Goal: Check status: Check status

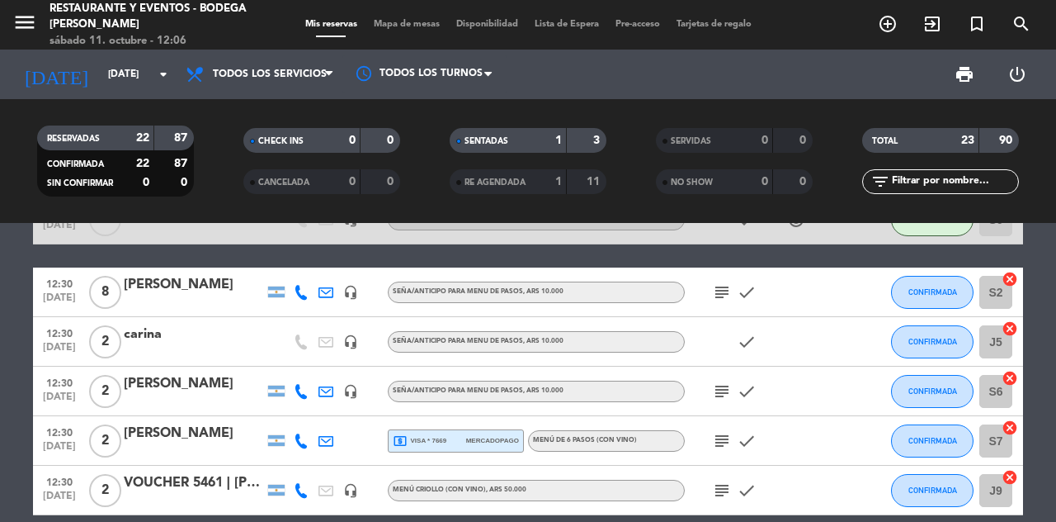
scroll to position [149, 0]
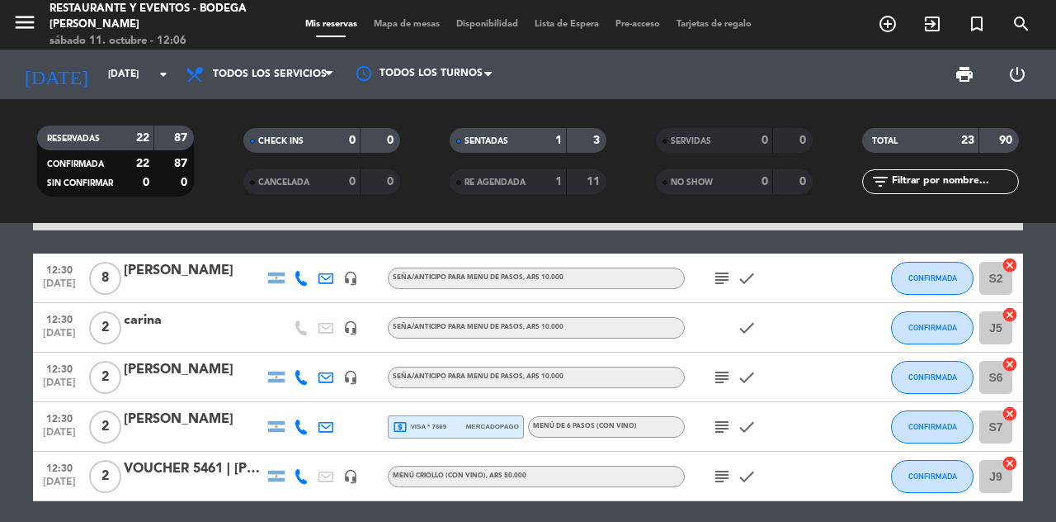
click at [730, 281] on icon "subject" at bounding box center [722, 278] width 20 height 20
click at [731, 279] on icon "subject" at bounding box center [722, 278] width 20 height 20
click at [728, 380] on icon "subject" at bounding box center [722, 377] width 20 height 20
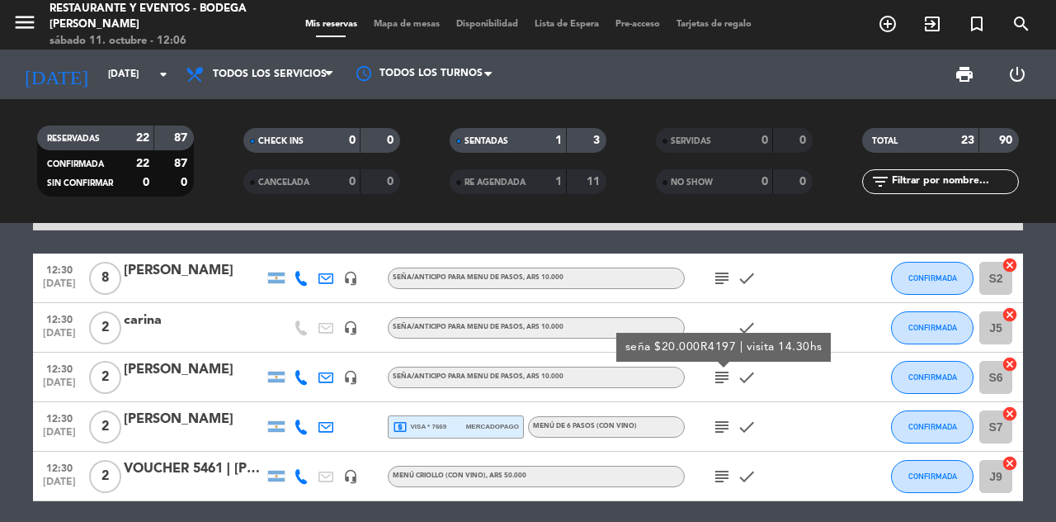
click at [728, 380] on icon "subject" at bounding box center [722, 377] width 20 height 20
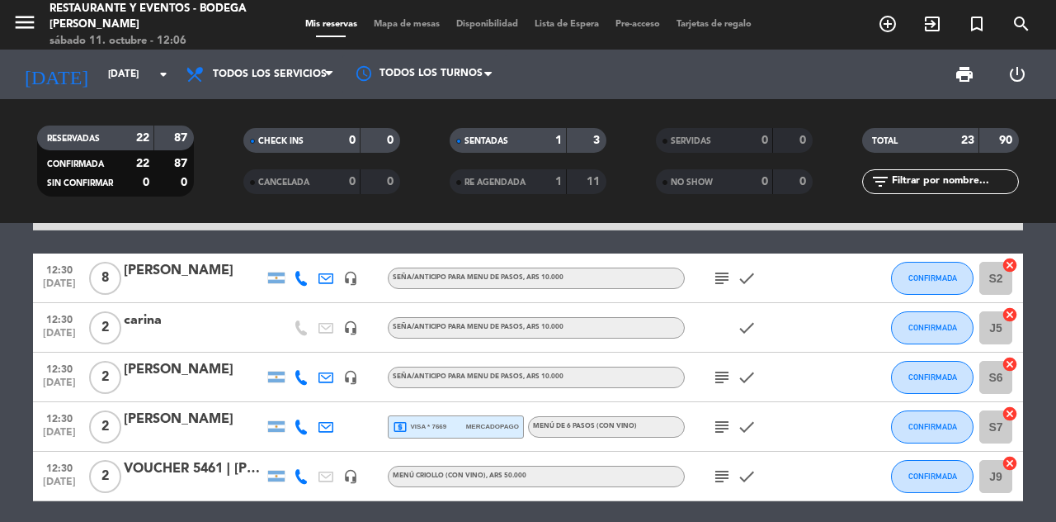
click at [728, 426] on icon "subject" at bounding box center [722, 427] width 20 height 20
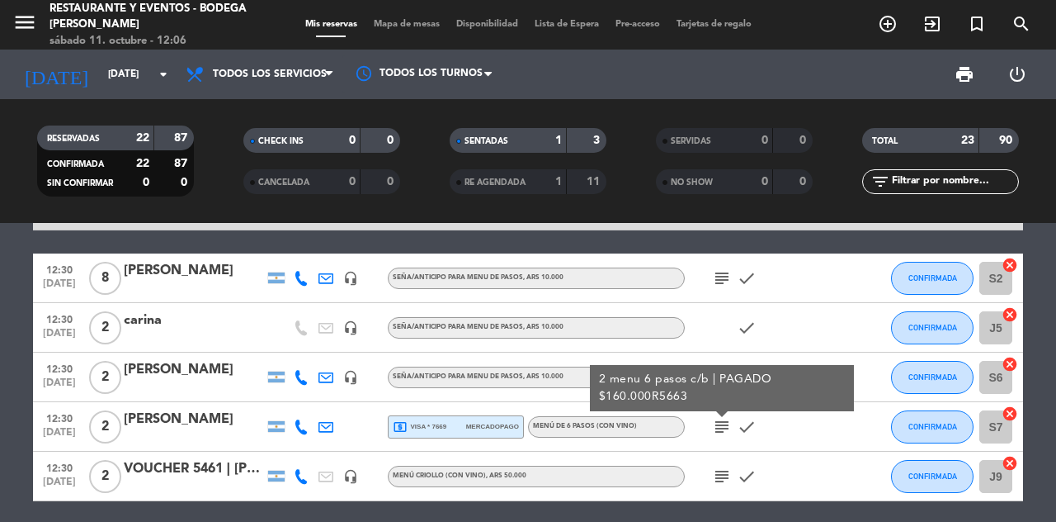
click at [730, 427] on icon "subject" at bounding box center [722, 427] width 20 height 20
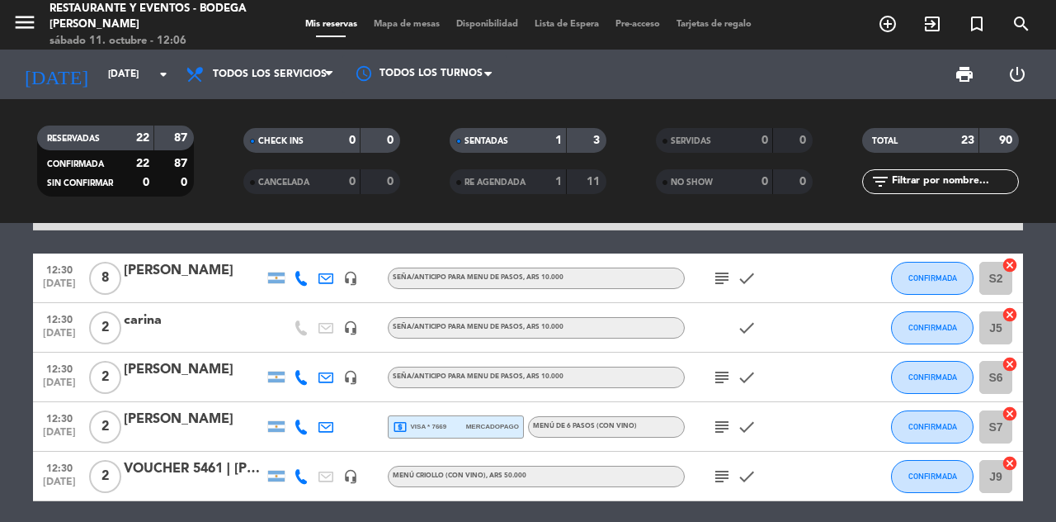
click at [731, 472] on icon "subject" at bounding box center [722, 476] width 20 height 20
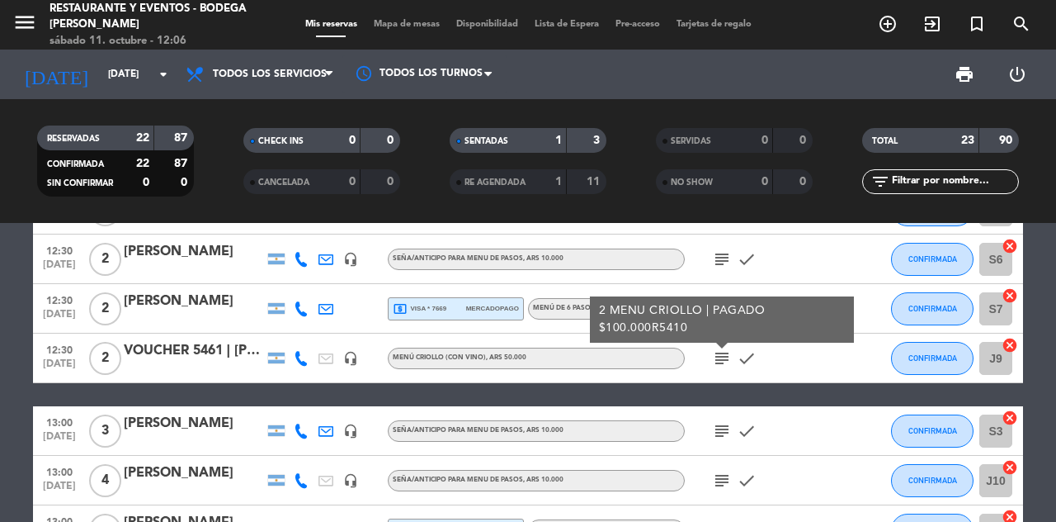
scroll to position [268, 0]
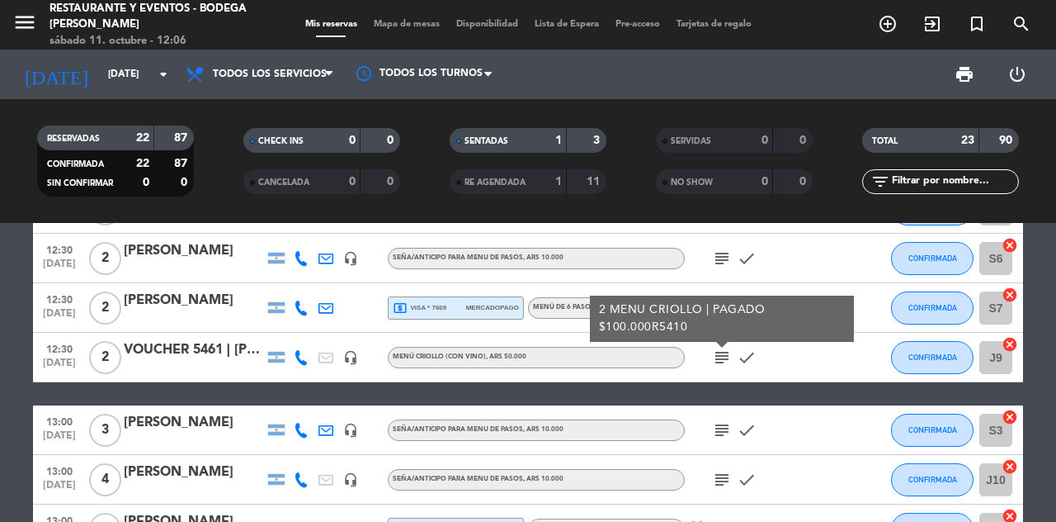
click at [730, 361] on icon "subject" at bounding box center [722, 357] width 20 height 20
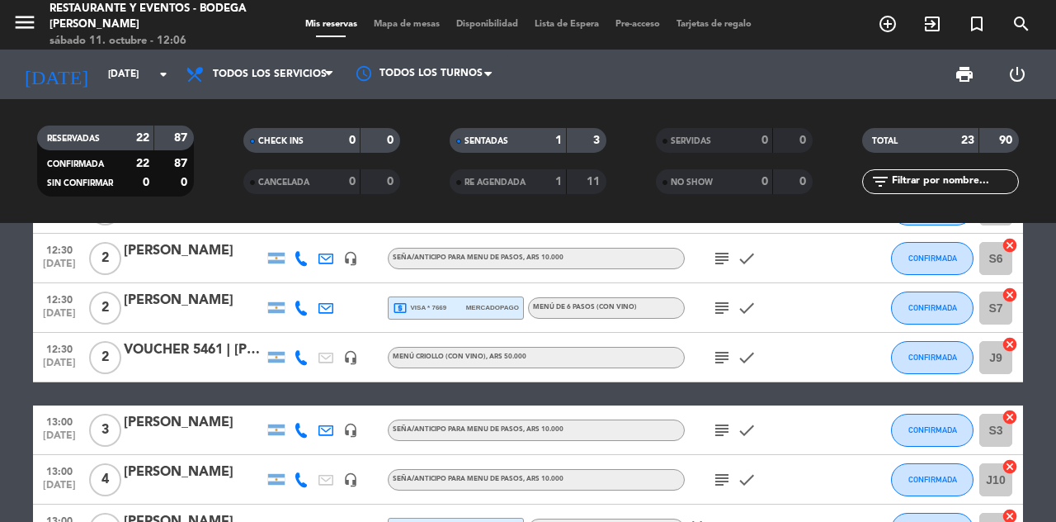
click at [731, 432] on icon "subject" at bounding box center [722, 430] width 20 height 20
click at [729, 430] on icon "subject" at bounding box center [722, 430] width 20 height 20
click at [731, 480] on icon "subject" at bounding box center [722, 480] width 20 height 20
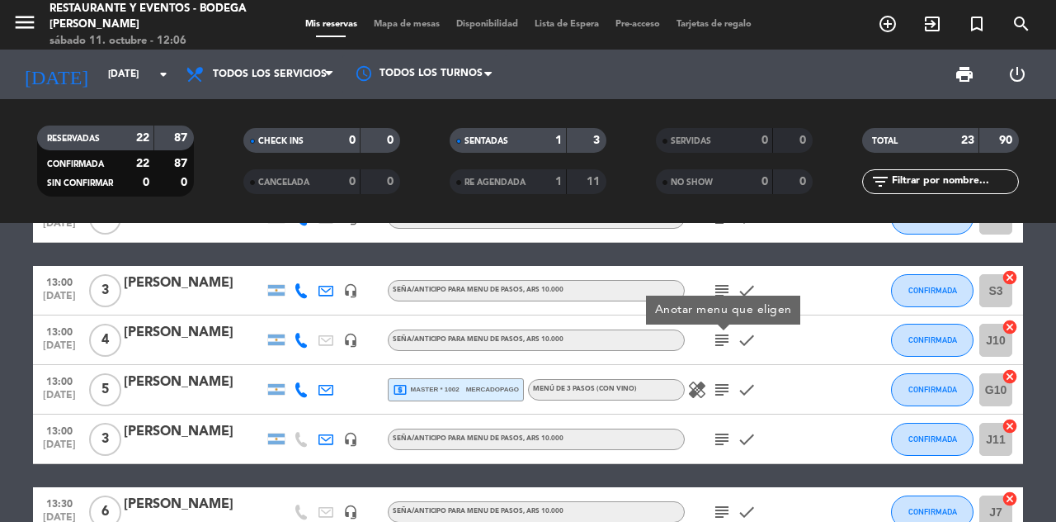
scroll to position [410, 0]
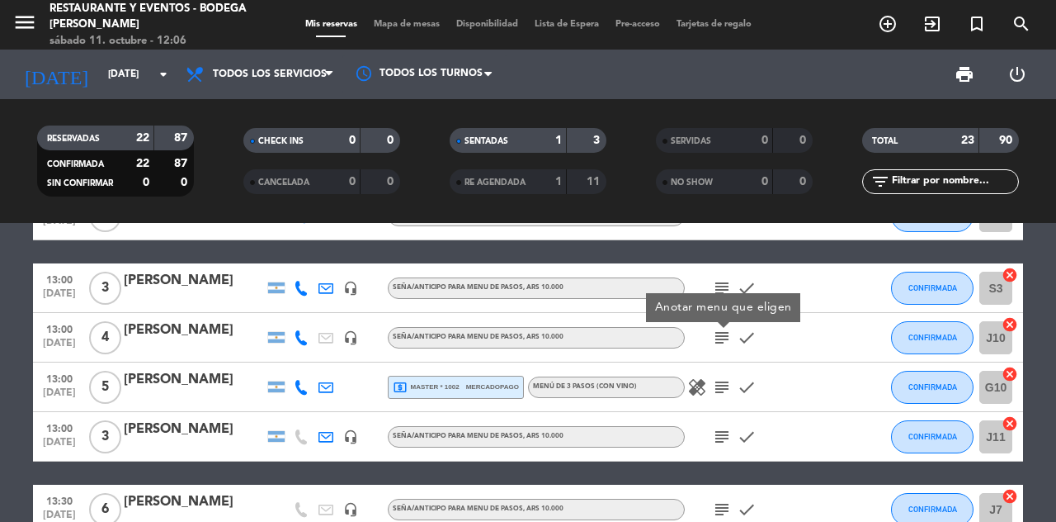
click at [730, 391] on icon "subject" at bounding box center [722, 387] width 20 height 20
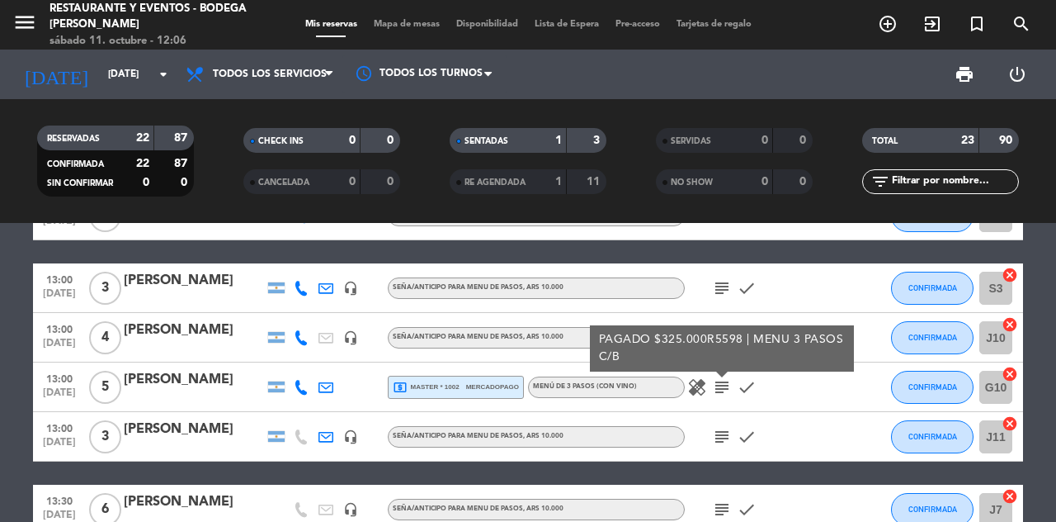
click at [730, 435] on icon "subject" at bounding box center [722, 437] width 20 height 20
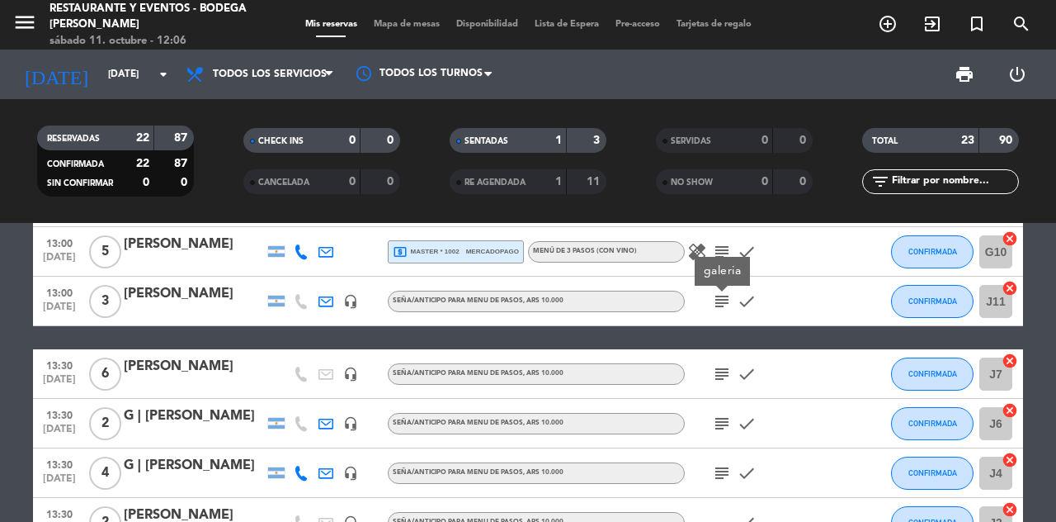
scroll to position [546, 0]
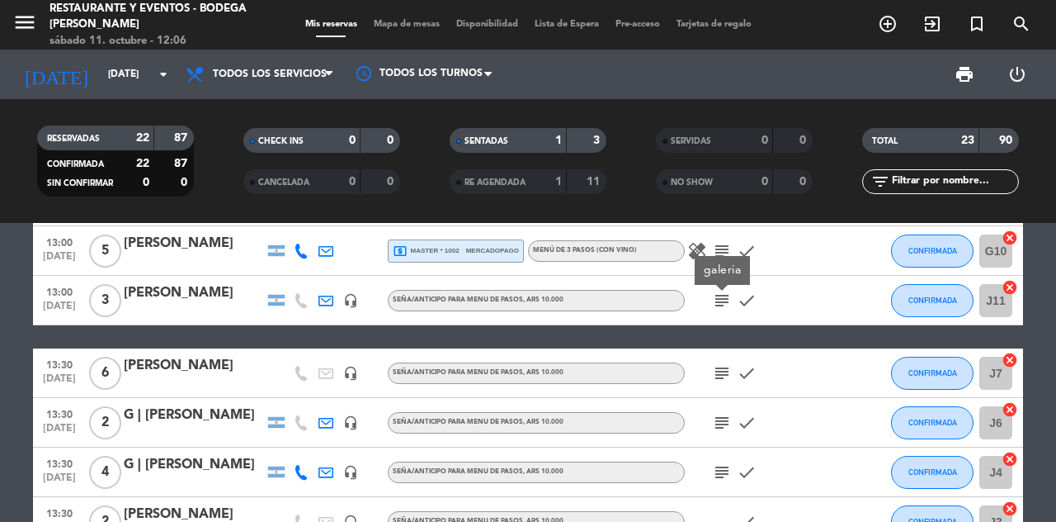
click at [730, 378] on icon "subject" at bounding box center [722, 373] width 20 height 20
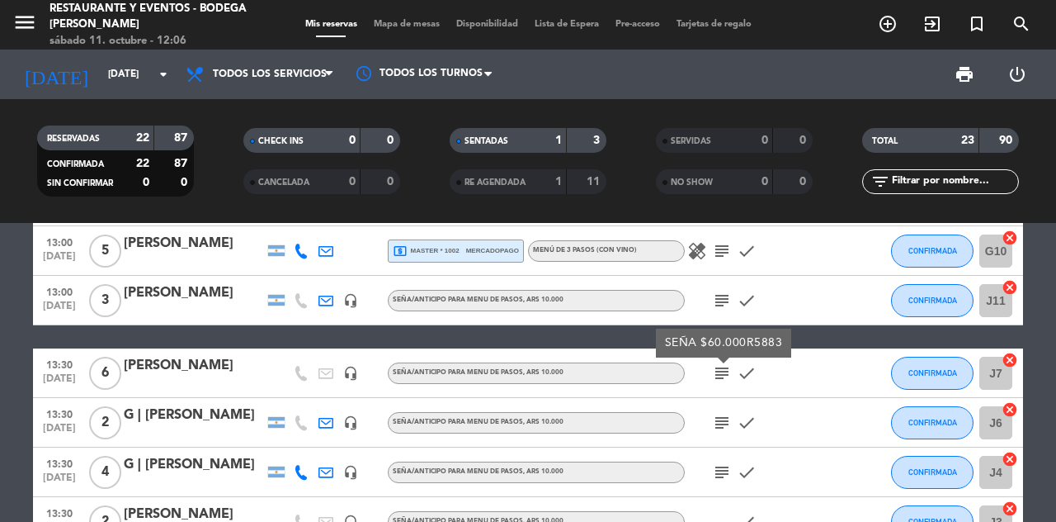
click at [730, 425] on icon "subject" at bounding box center [722, 423] width 20 height 20
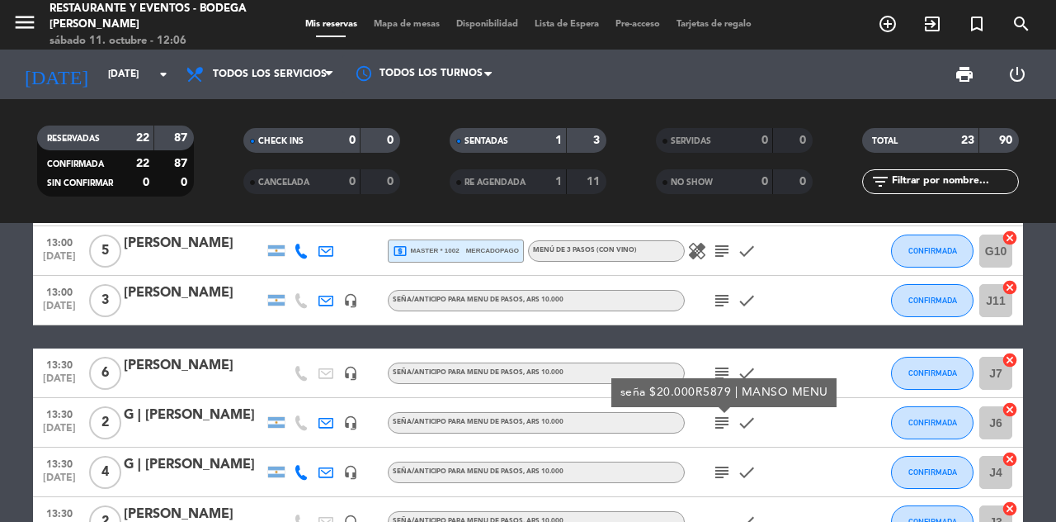
click at [728, 466] on icon "subject" at bounding box center [722, 472] width 20 height 20
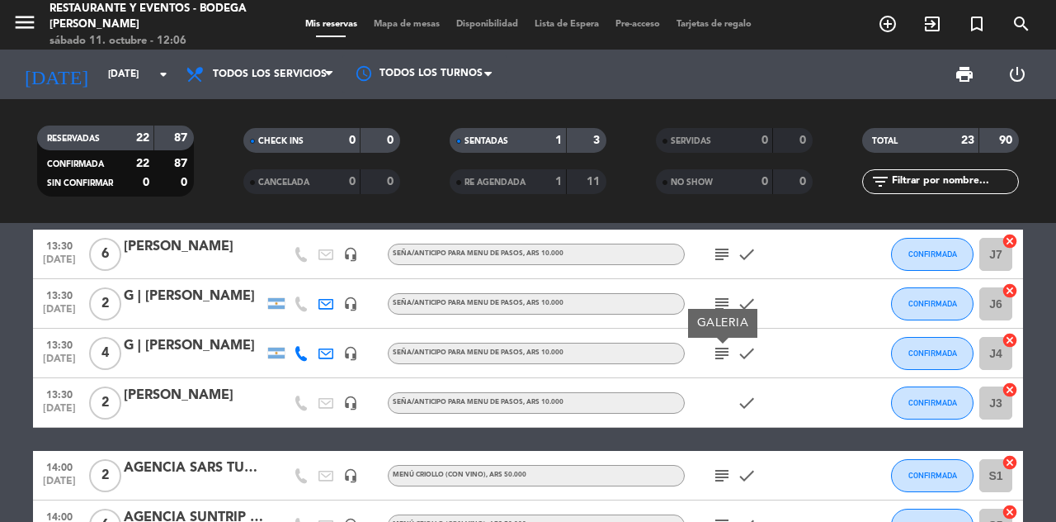
scroll to position [667, 0]
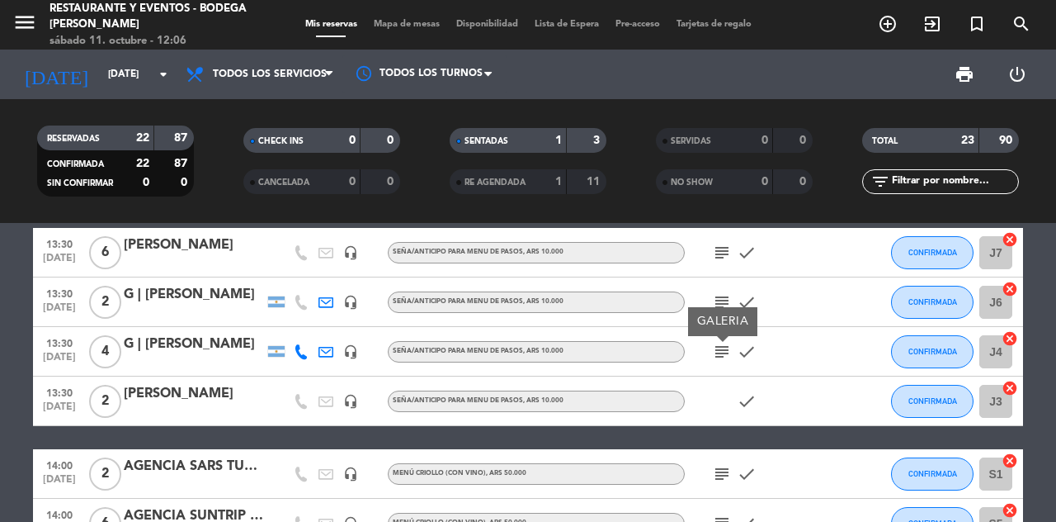
click at [726, 357] on icon "subject" at bounding box center [722, 352] width 20 height 20
click at [726, 355] on icon "subject" at bounding box center [722, 352] width 20 height 20
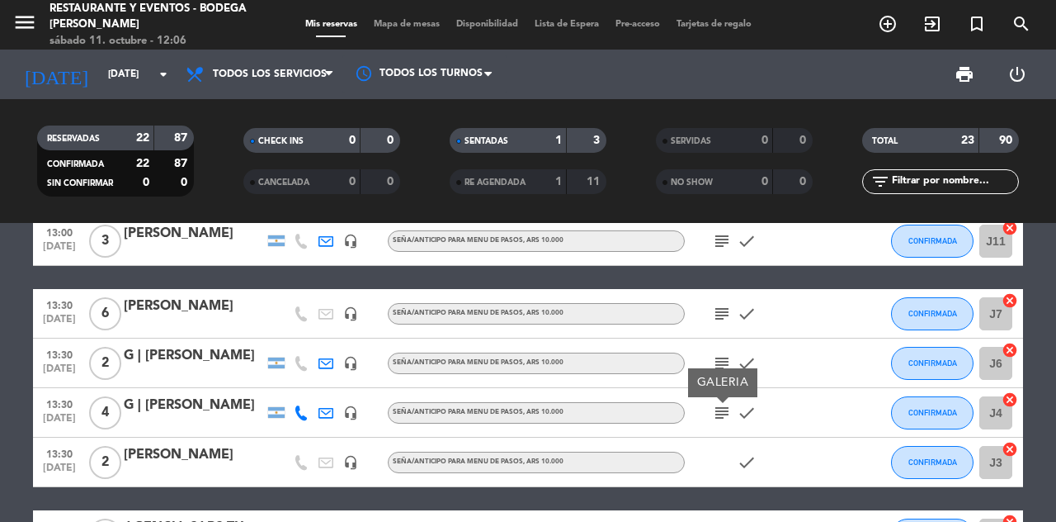
scroll to position [603, 0]
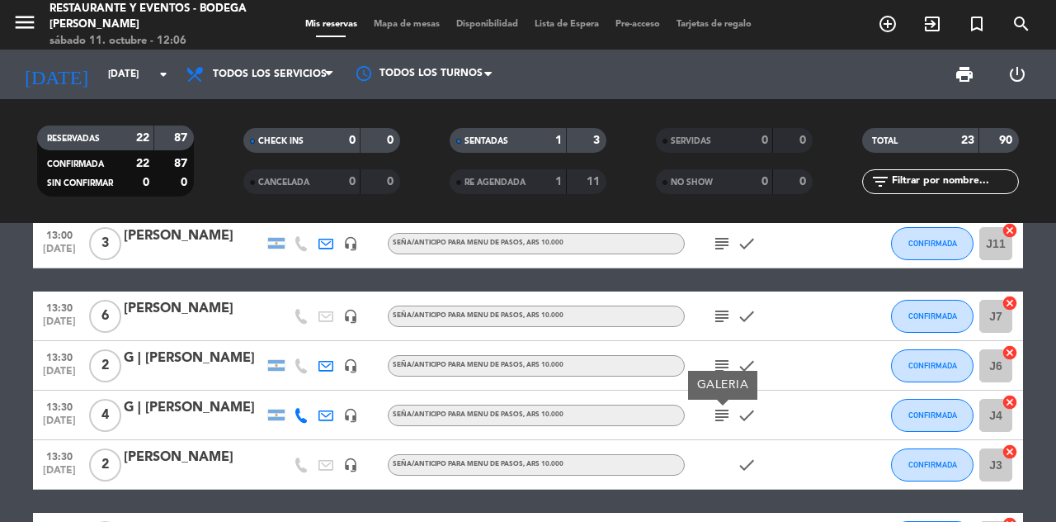
click at [730, 317] on icon "subject" at bounding box center [722, 316] width 20 height 20
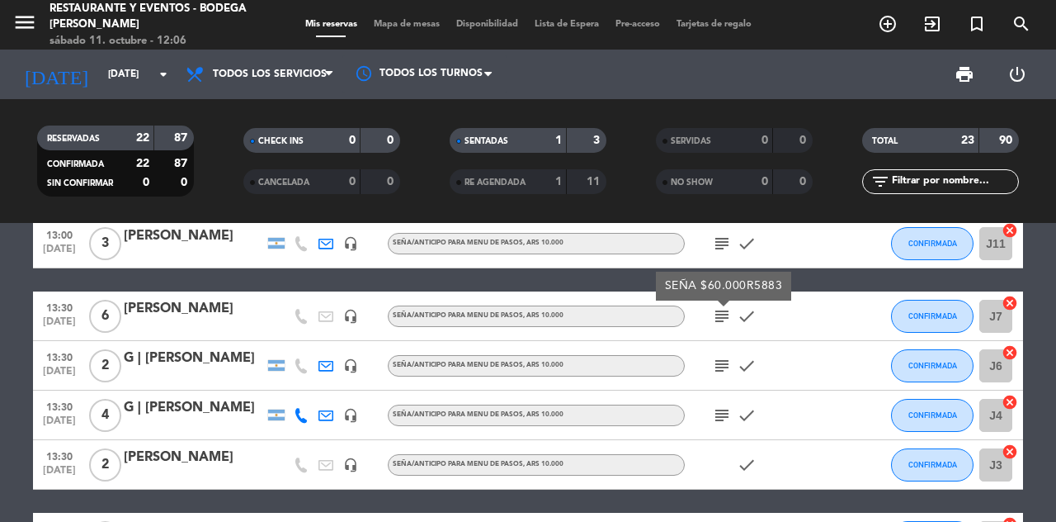
click at [729, 357] on icon "subject" at bounding box center [722, 366] width 20 height 20
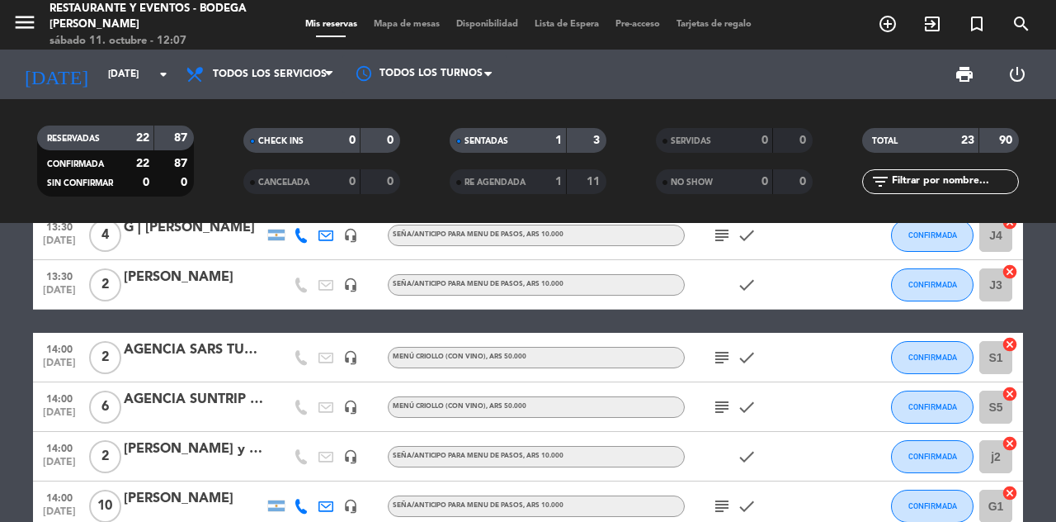
scroll to position [786, 0]
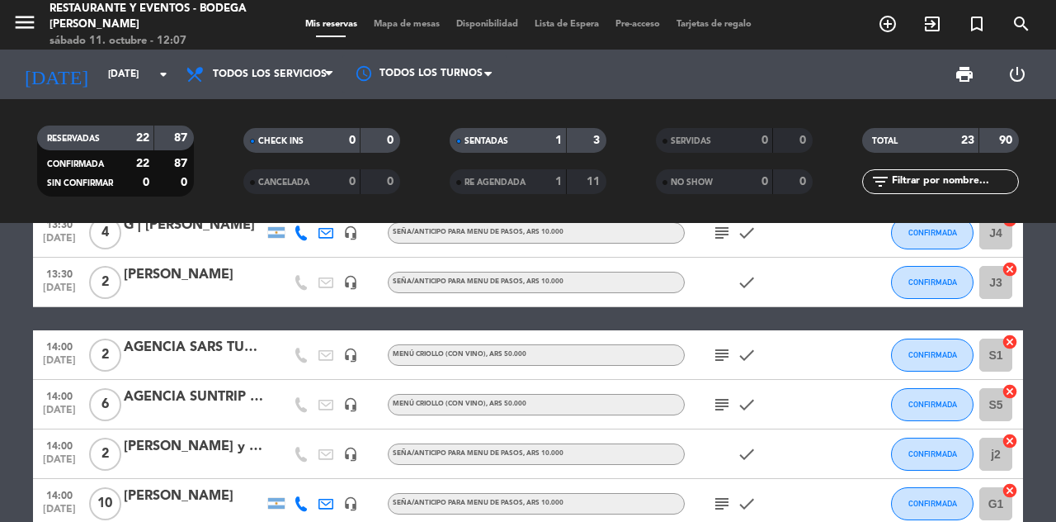
click at [729, 356] on icon "subject" at bounding box center [722, 355] width 20 height 20
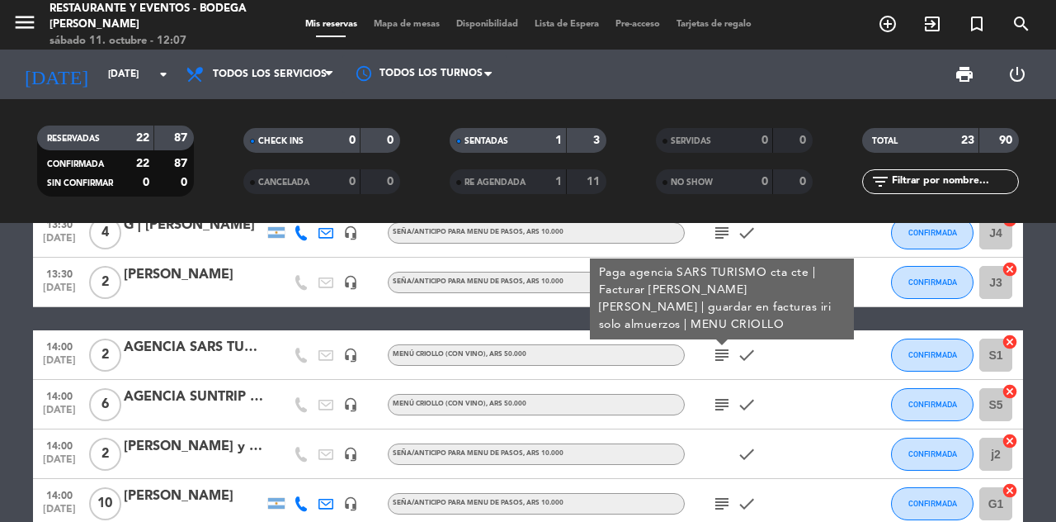
click at [729, 404] on icon "subject" at bounding box center [722, 404] width 20 height 20
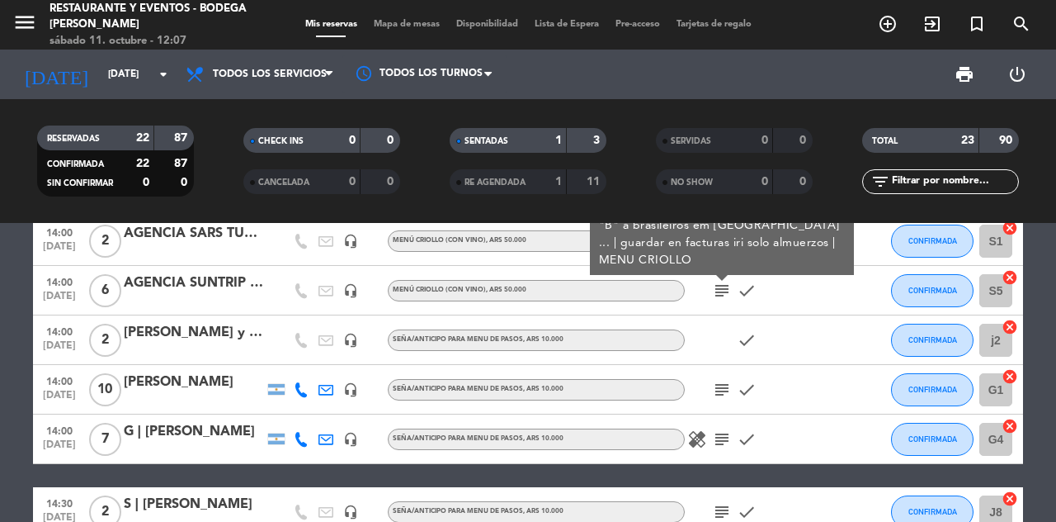
scroll to position [900, 0]
click at [723, 380] on icon "subject" at bounding box center [722, 390] width 20 height 20
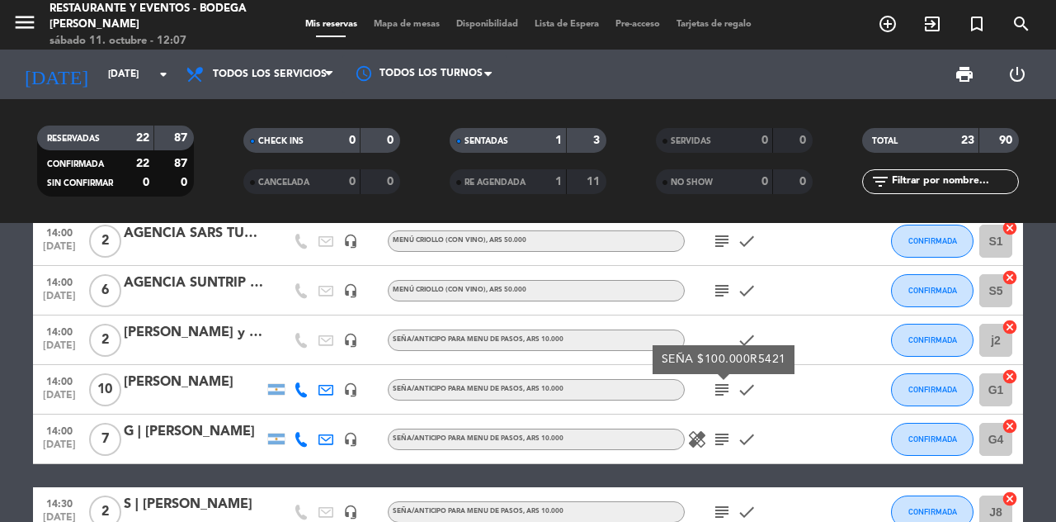
click at [728, 431] on icon "subject" at bounding box center [722, 439] width 20 height 20
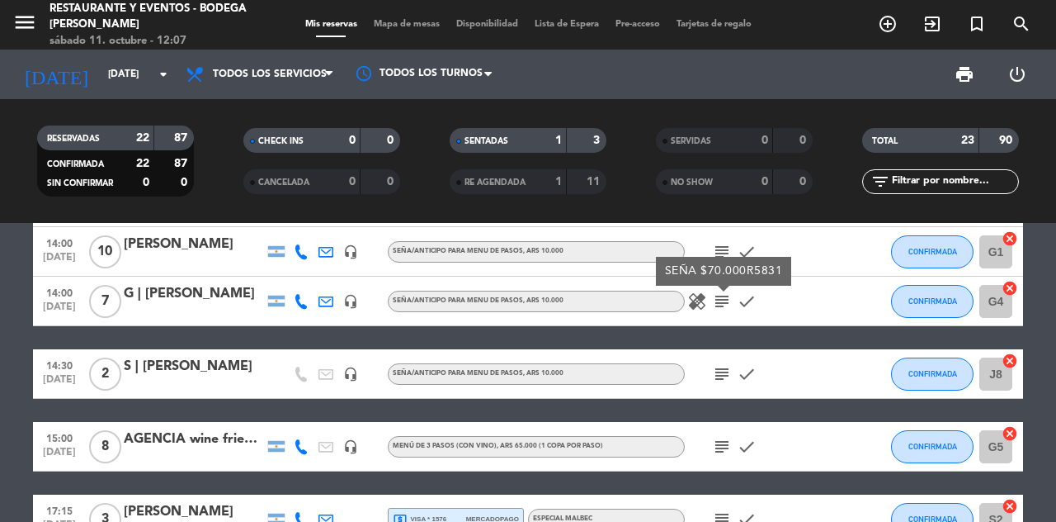
scroll to position [1040, 0]
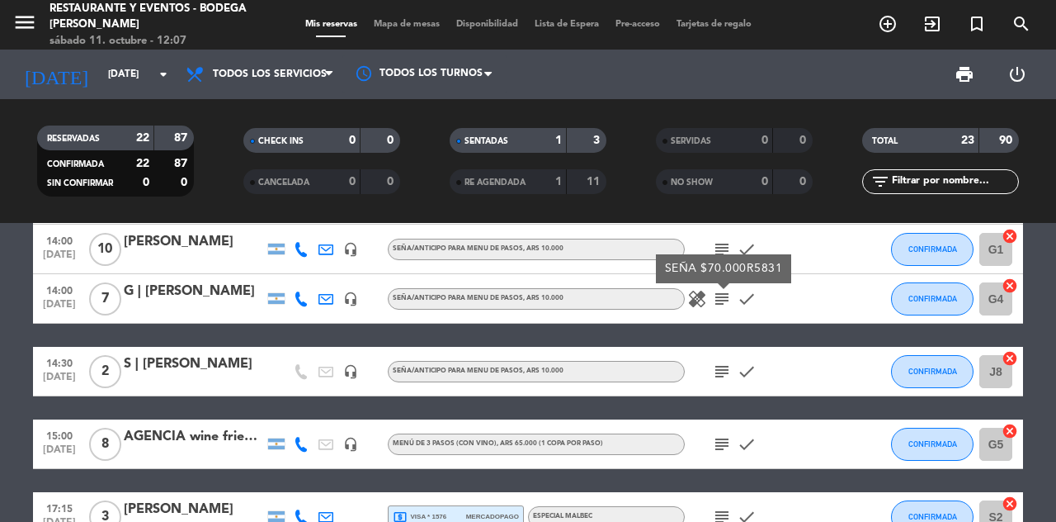
click at [730, 374] on icon "subject" at bounding box center [722, 371] width 20 height 20
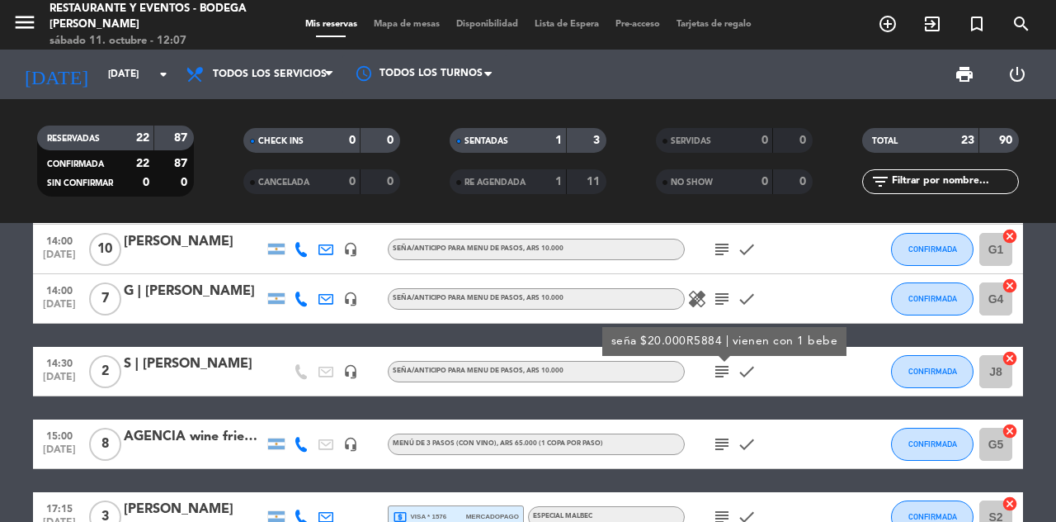
click at [730, 438] on icon "subject" at bounding box center [722, 444] width 20 height 20
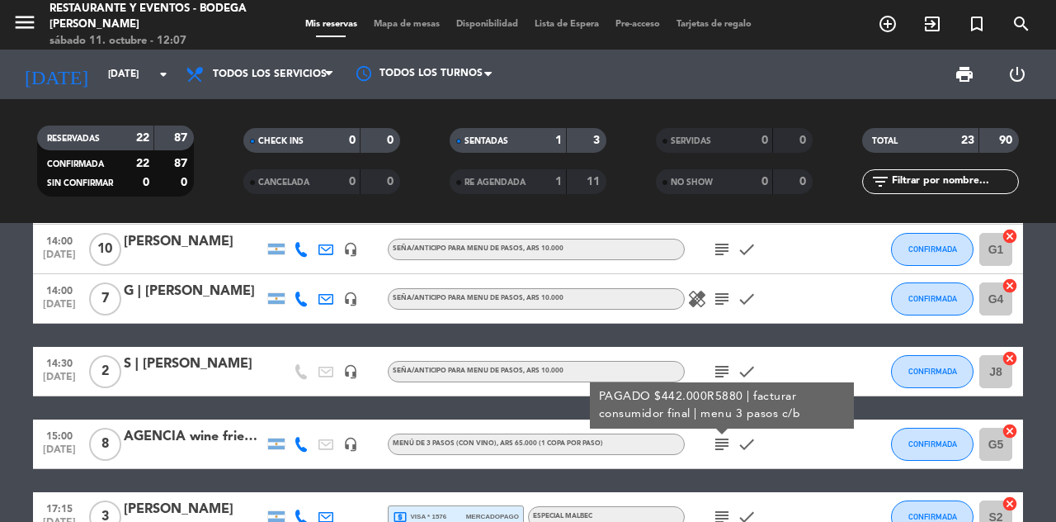
scroll to position [1063, 0]
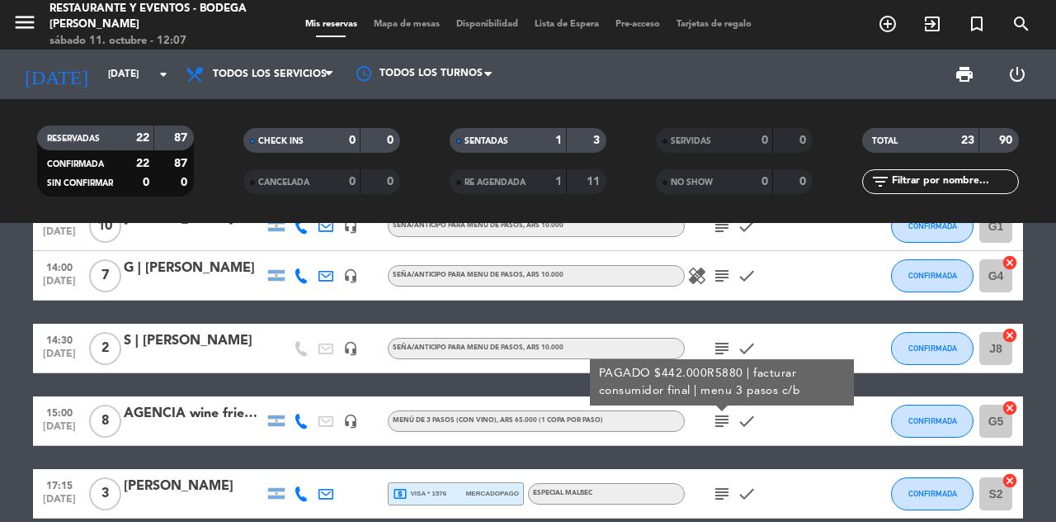
click at [730, 485] on icon "subject" at bounding box center [722, 494] width 20 height 20
